Goal: Check status: Check status

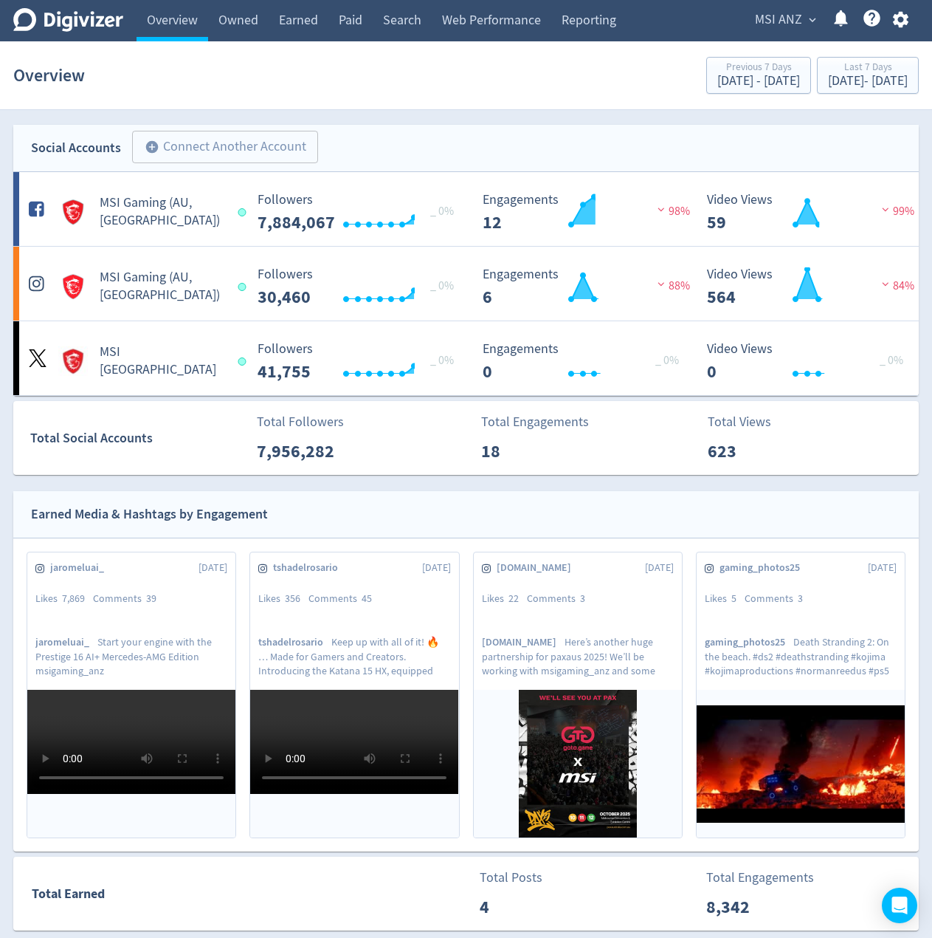
click at [809, 13] on span "expand_more" at bounding box center [812, 19] width 13 height 13
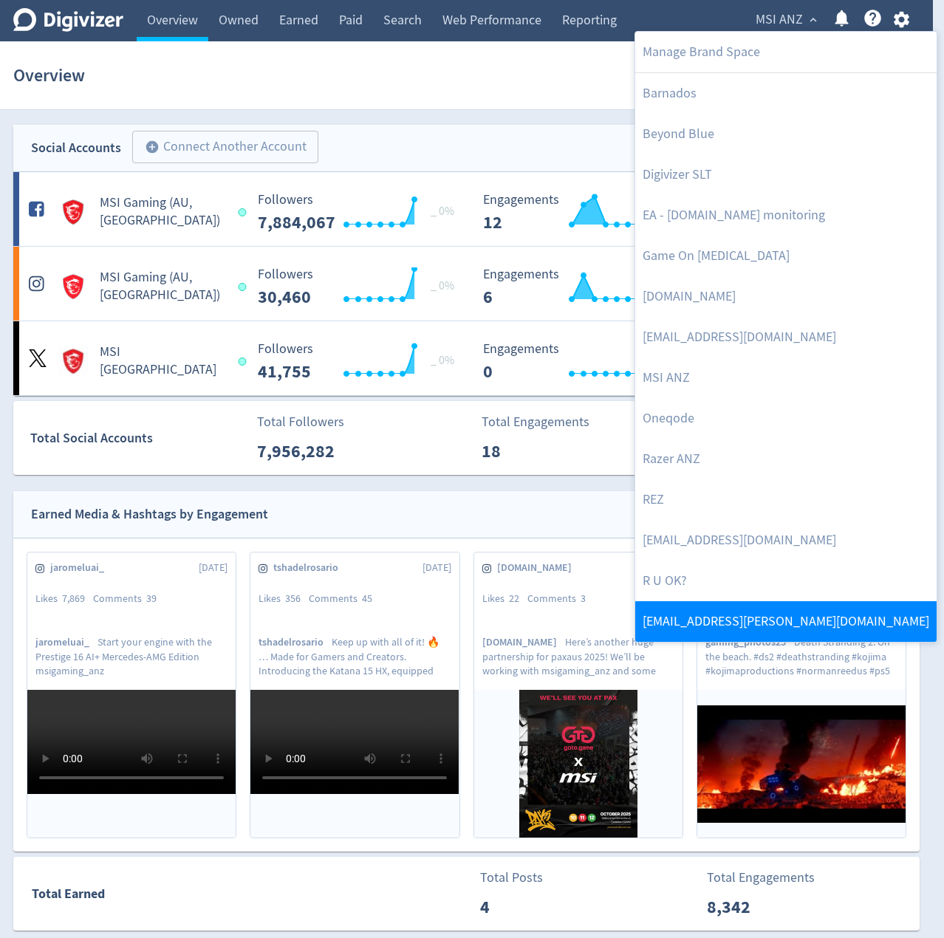
click at [694, 617] on link "[EMAIL_ADDRESS][PERSON_NAME][DOMAIN_NAME]" at bounding box center [785, 621] width 301 height 41
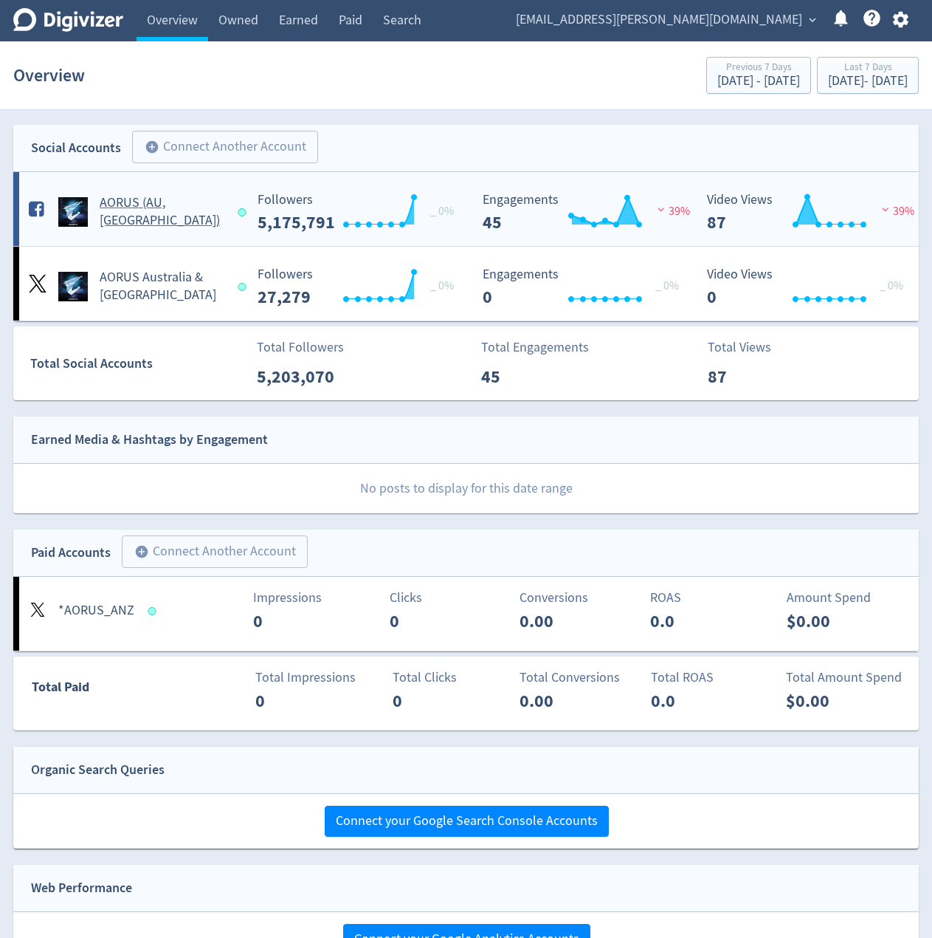
click at [226, 182] on NZ\)-platform1 "AORUS (AU, [GEOGRAPHIC_DATA]) Created with Highcharts 10.3.3 _ 0% Followers 5,1…" at bounding box center [466, 209] width 906 height 74
click at [217, 597] on div "Impressions 0" at bounding box center [244, 611] width 150 height 47
